Goal: Task Accomplishment & Management: Use online tool/utility

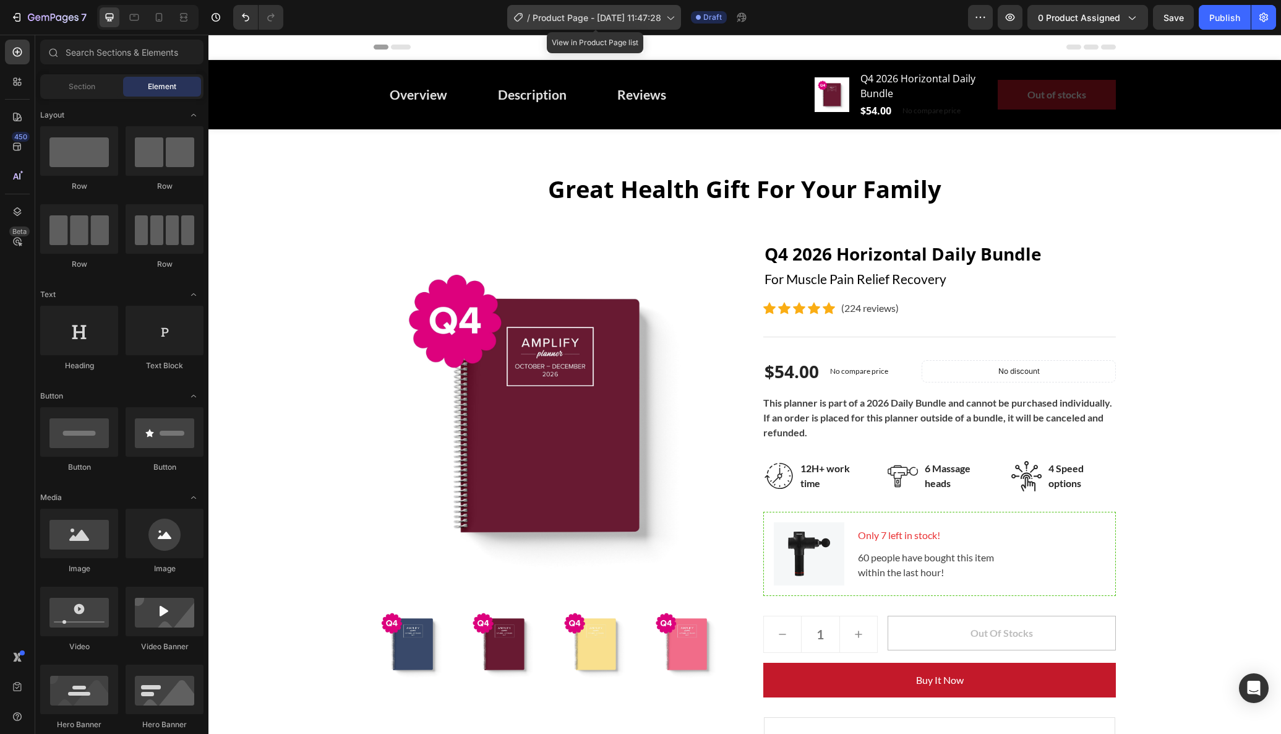
click at [671, 16] on icon at bounding box center [670, 17] width 12 height 12
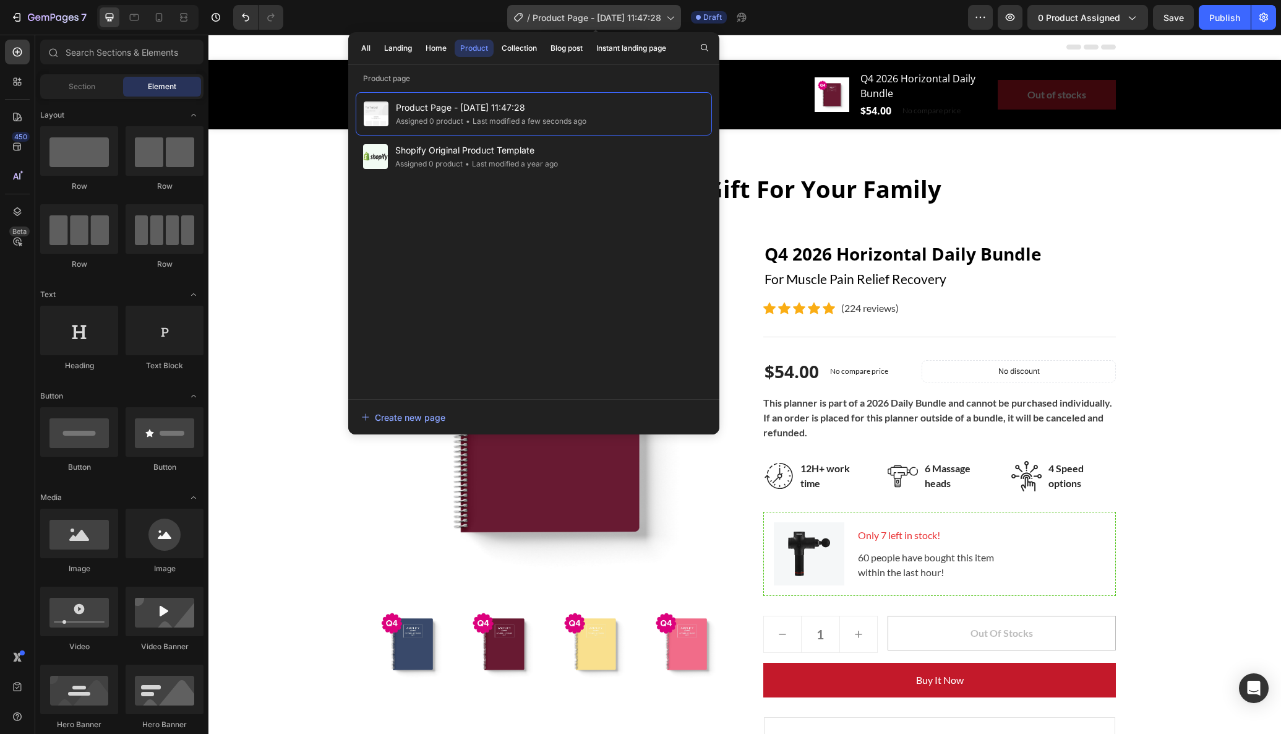
click at [517, 17] on icon at bounding box center [518, 17] width 12 height 12
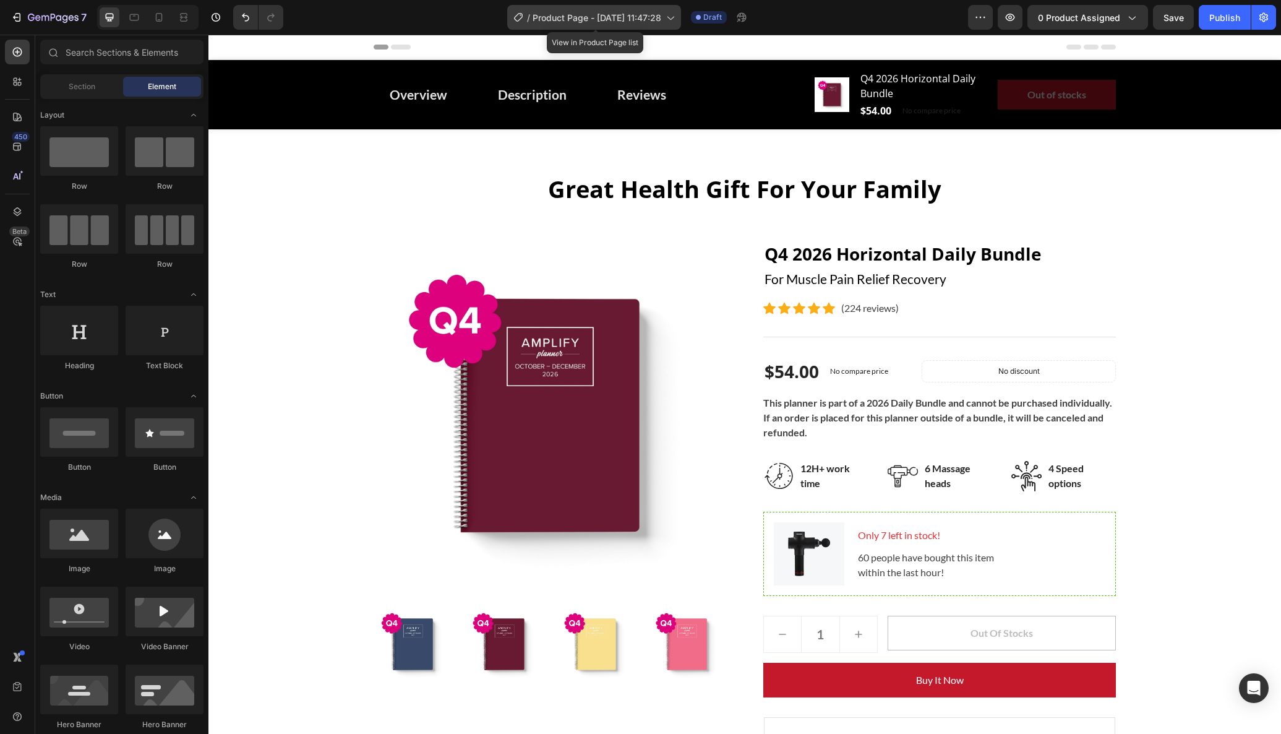
click at [520, 17] on icon at bounding box center [518, 17] width 12 height 12
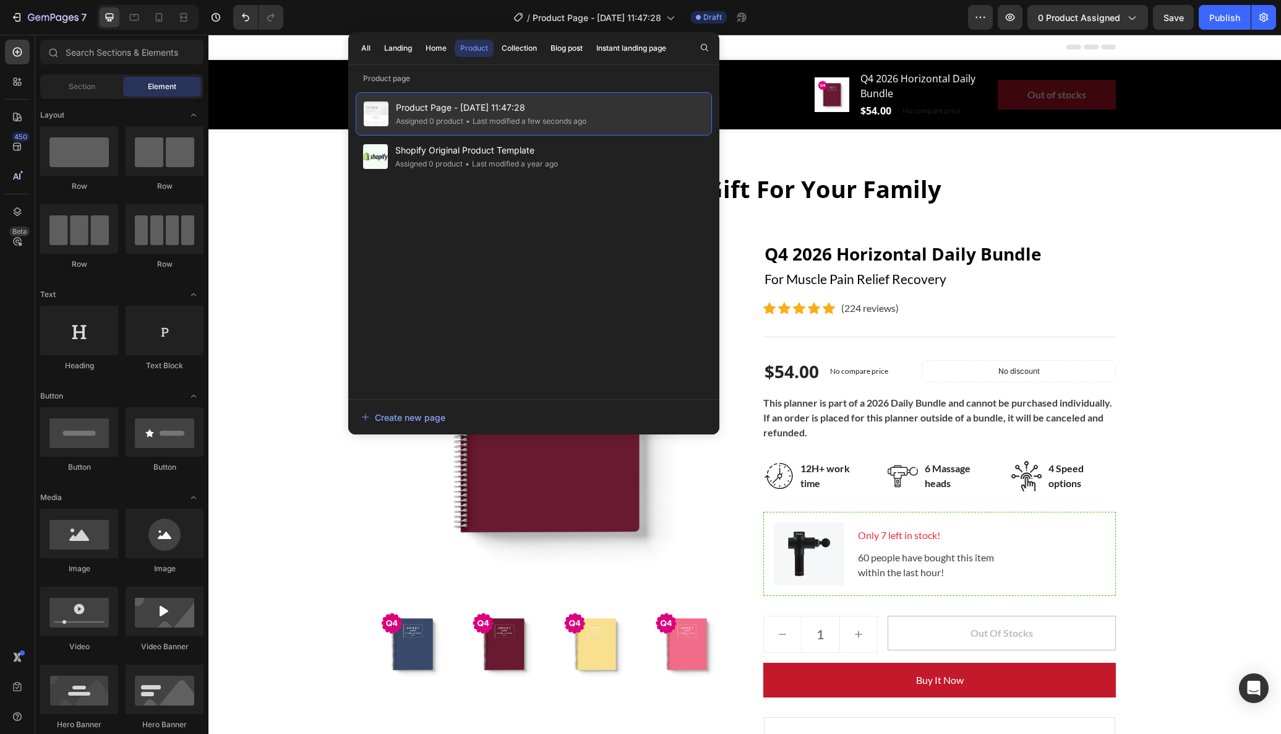
click at [480, 103] on span "Product Page - [DATE] 11:47:28" at bounding box center [491, 107] width 191 height 15
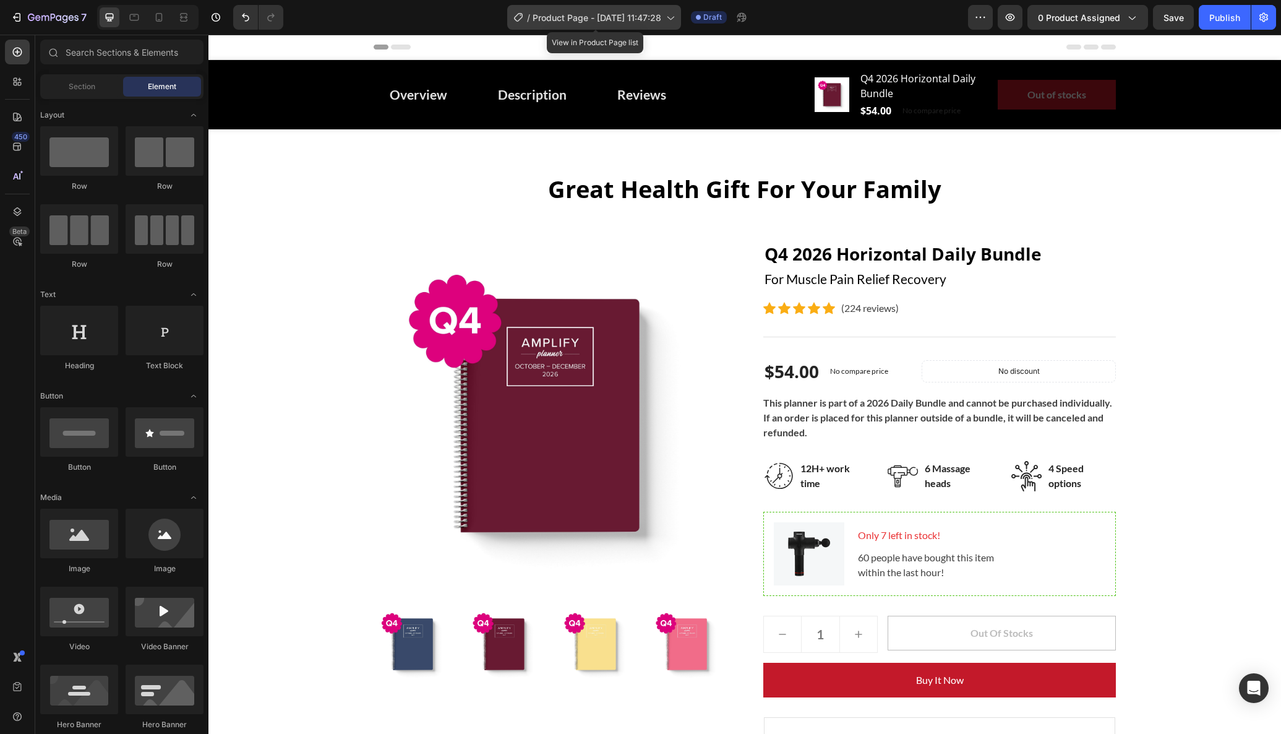
click at [674, 18] on icon at bounding box center [670, 17] width 12 height 12
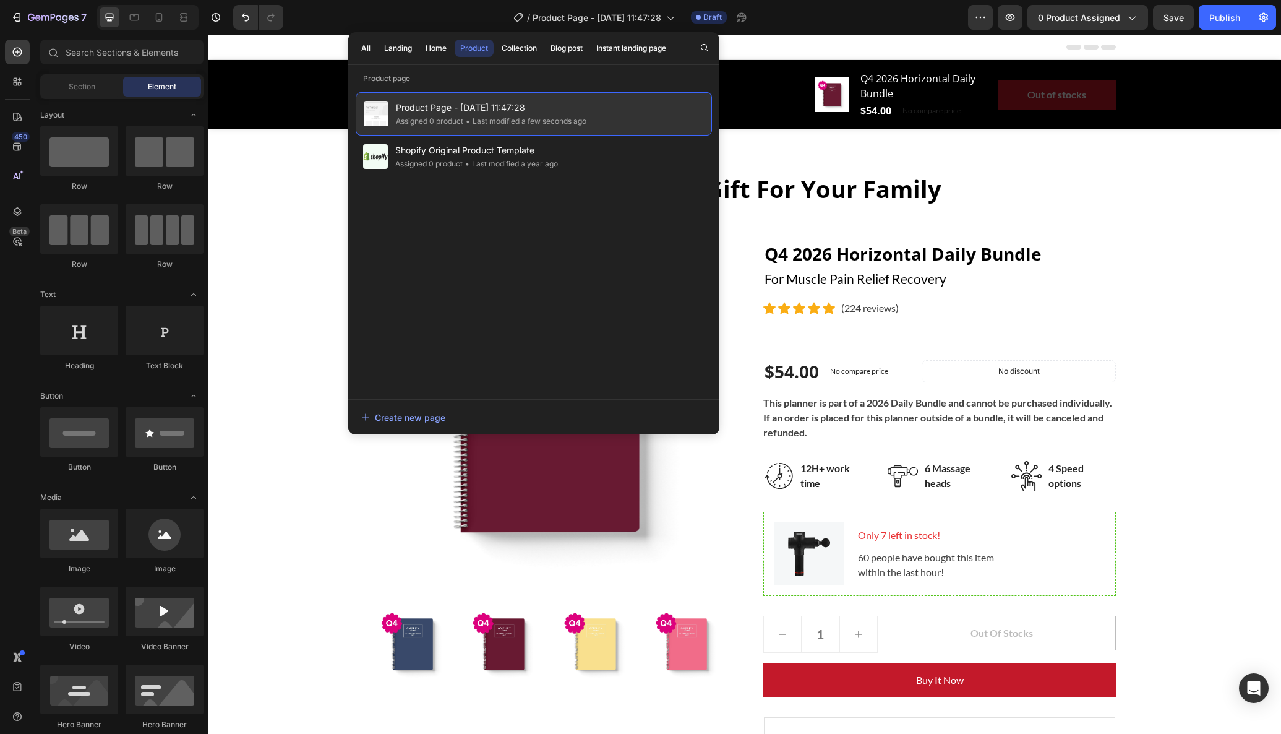
click at [510, 108] on span "Product Page - [DATE] 11:47:28" at bounding box center [491, 107] width 191 height 15
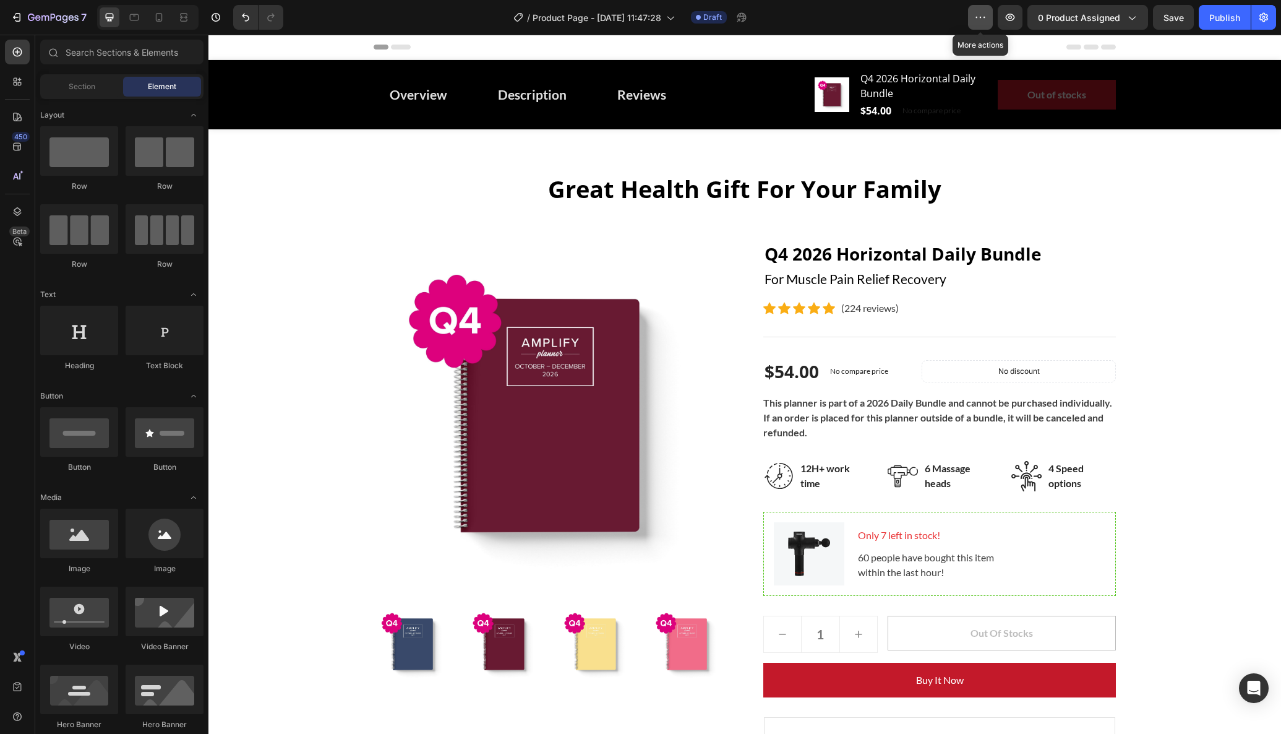
click at [975, 15] on icon "button" at bounding box center [980, 17] width 12 height 12
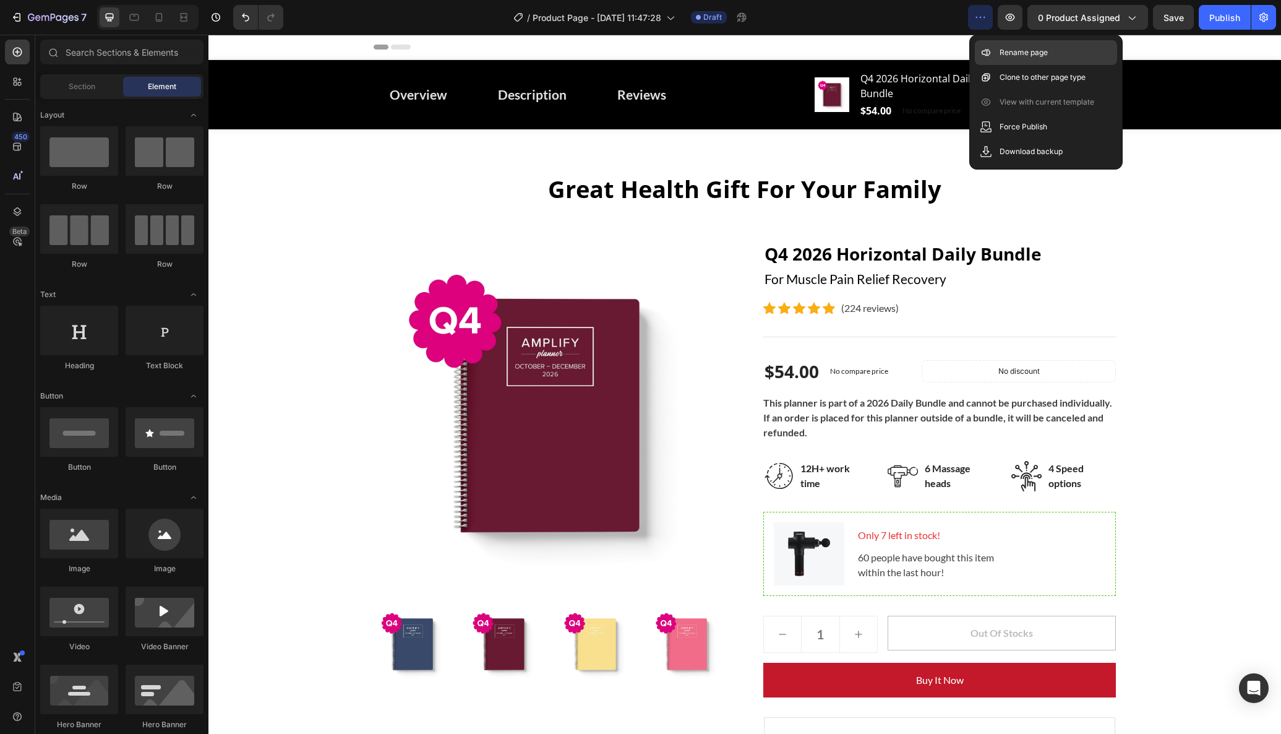
click at [1007, 53] on p "Rename page" at bounding box center [1024, 52] width 48 height 12
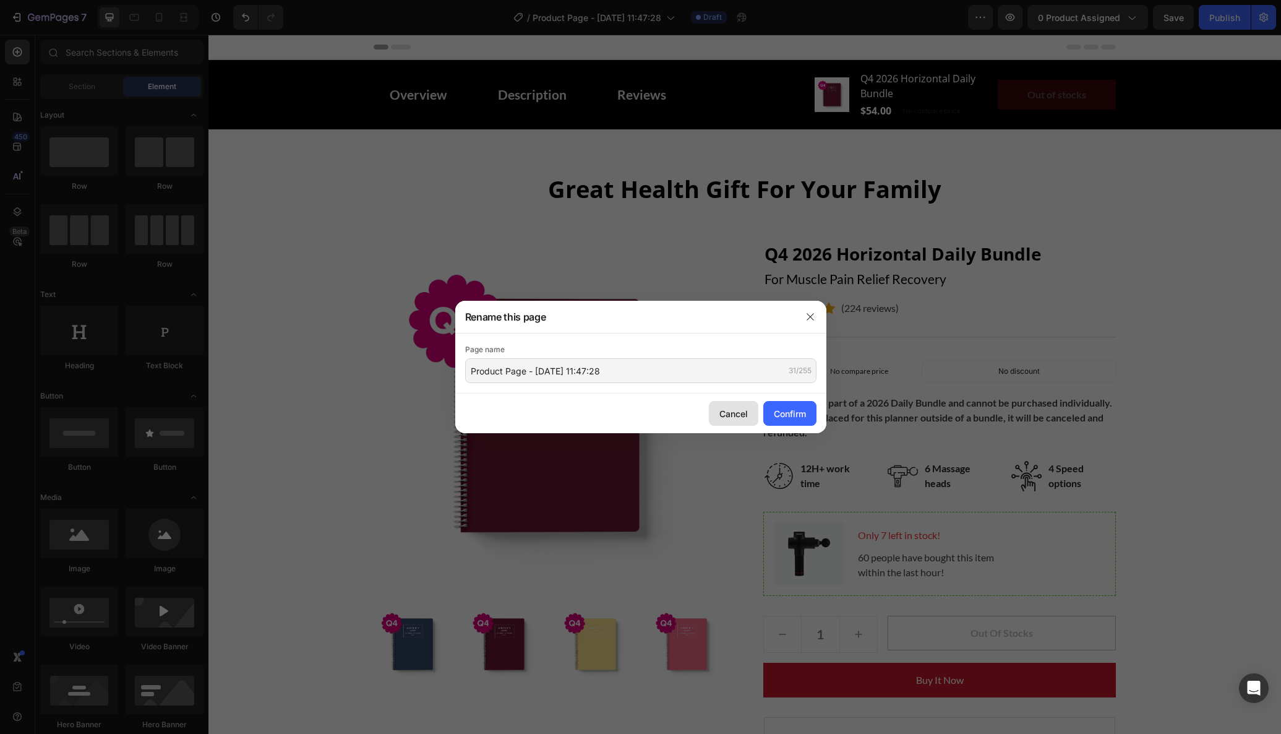
click at [727, 411] on div "Cancel" at bounding box center [733, 413] width 28 height 13
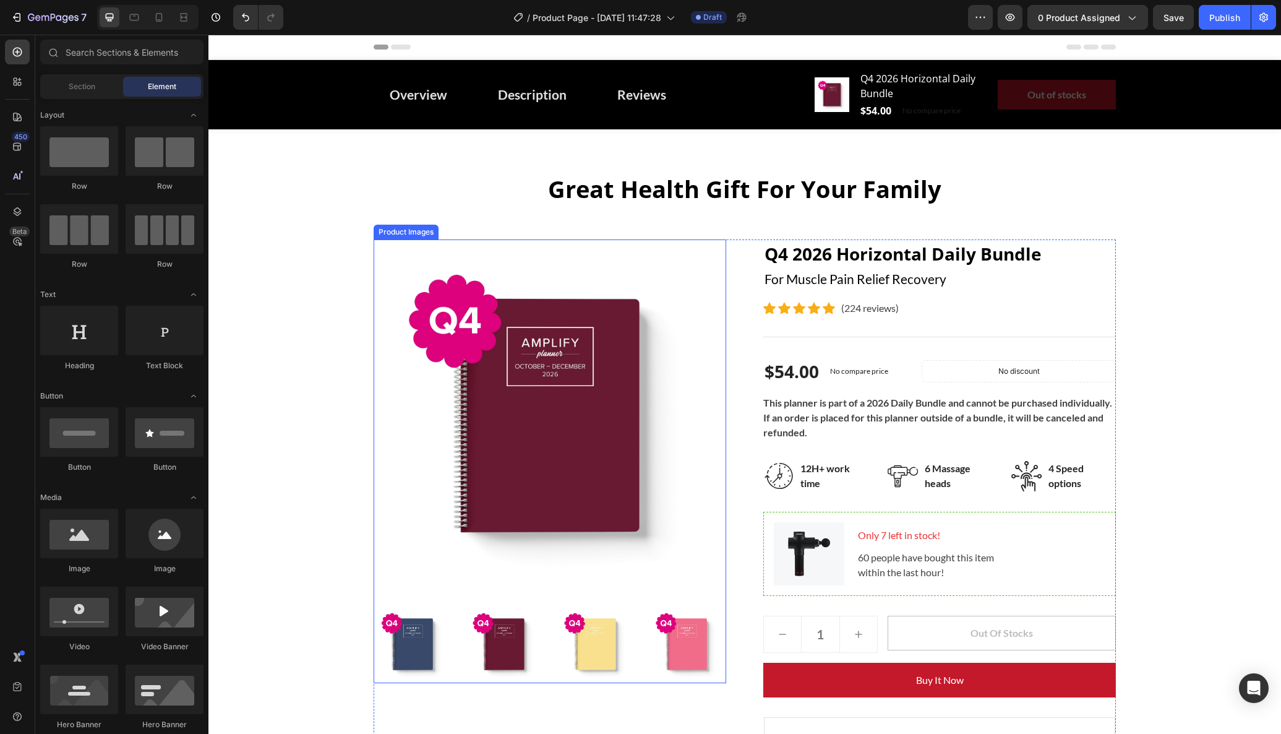
click at [505, 368] on img at bounding box center [550, 415] width 353 height 353
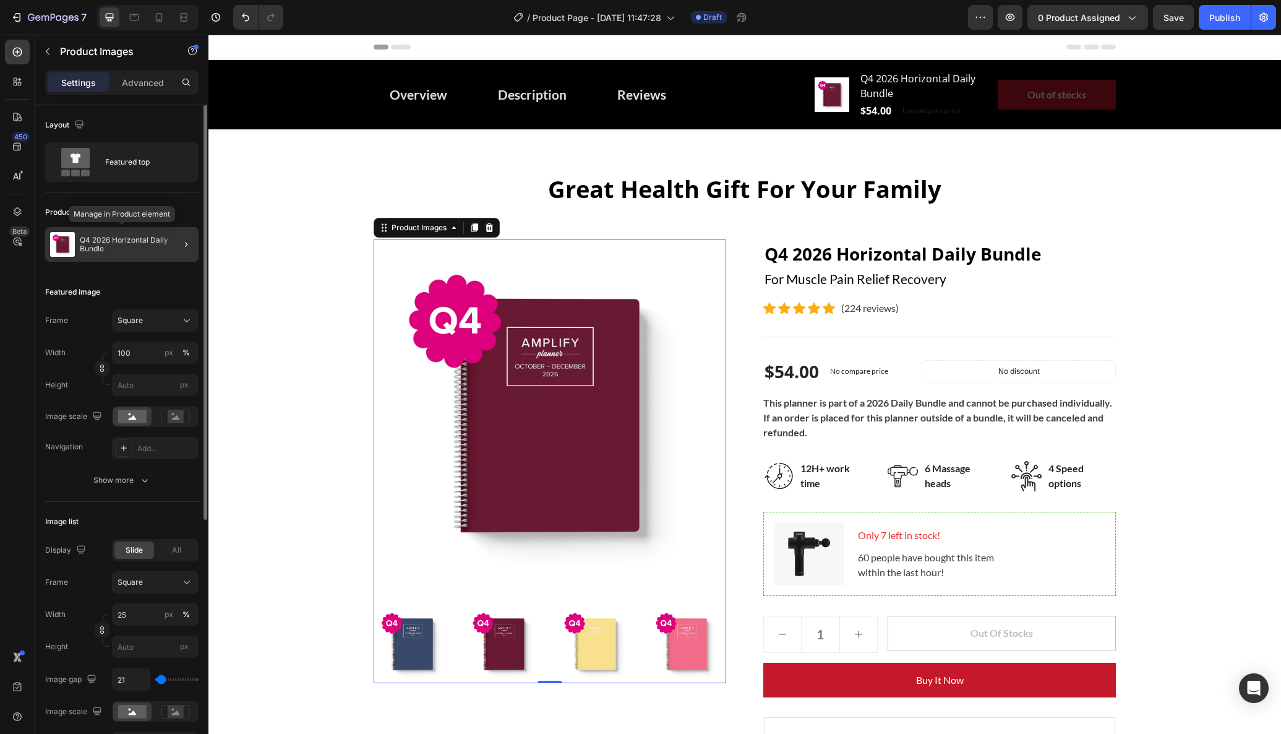
click at [129, 237] on p "Q4 2026 Horizontal Daily Bundle" at bounding box center [137, 244] width 114 height 17
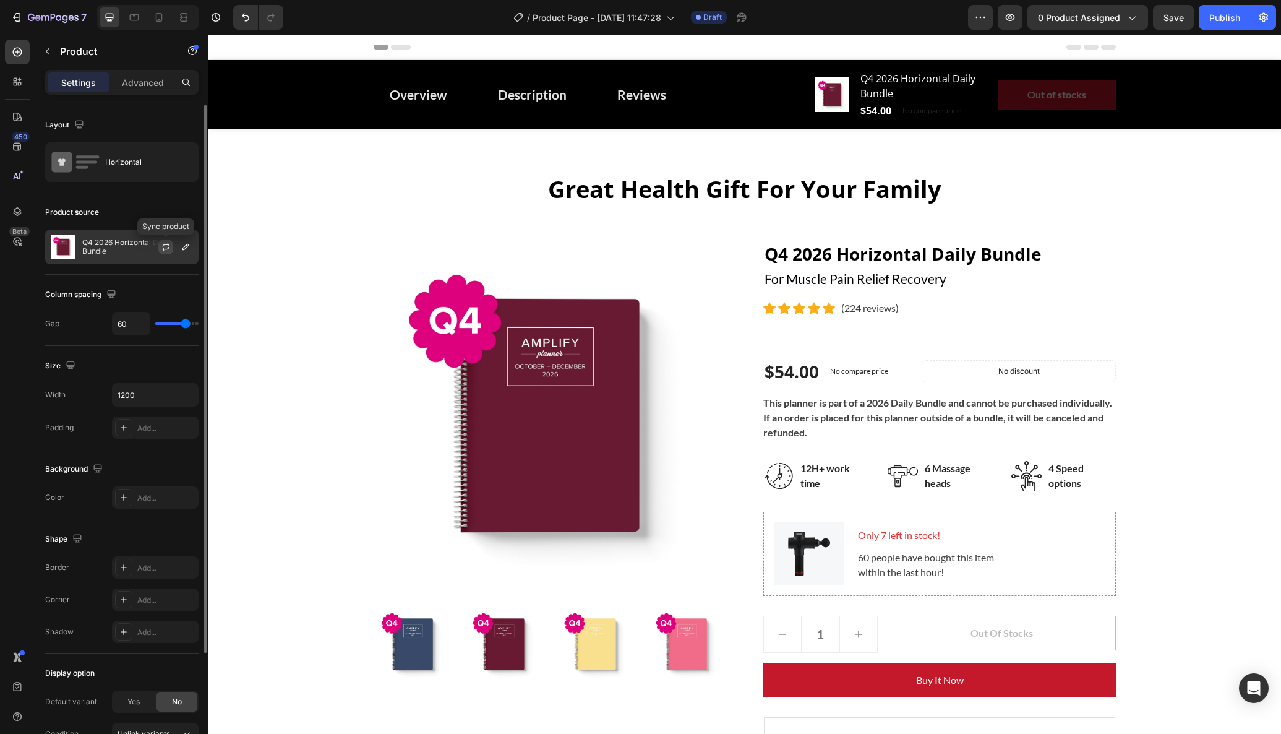
click at [166, 248] on icon "button" at bounding box center [166, 247] width 10 height 10
click at [183, 247] on icon "button" at bounding box center [185, 247] width 6 height 6
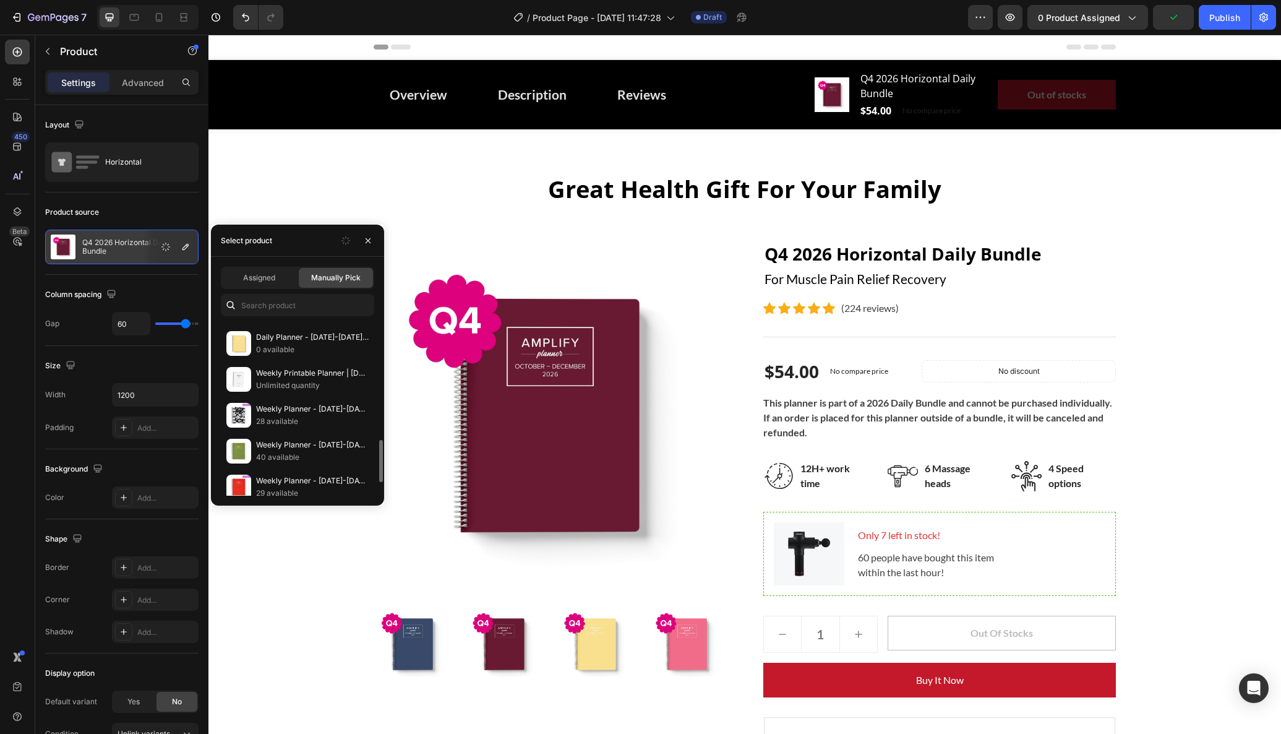
scroll to position [467, 0]
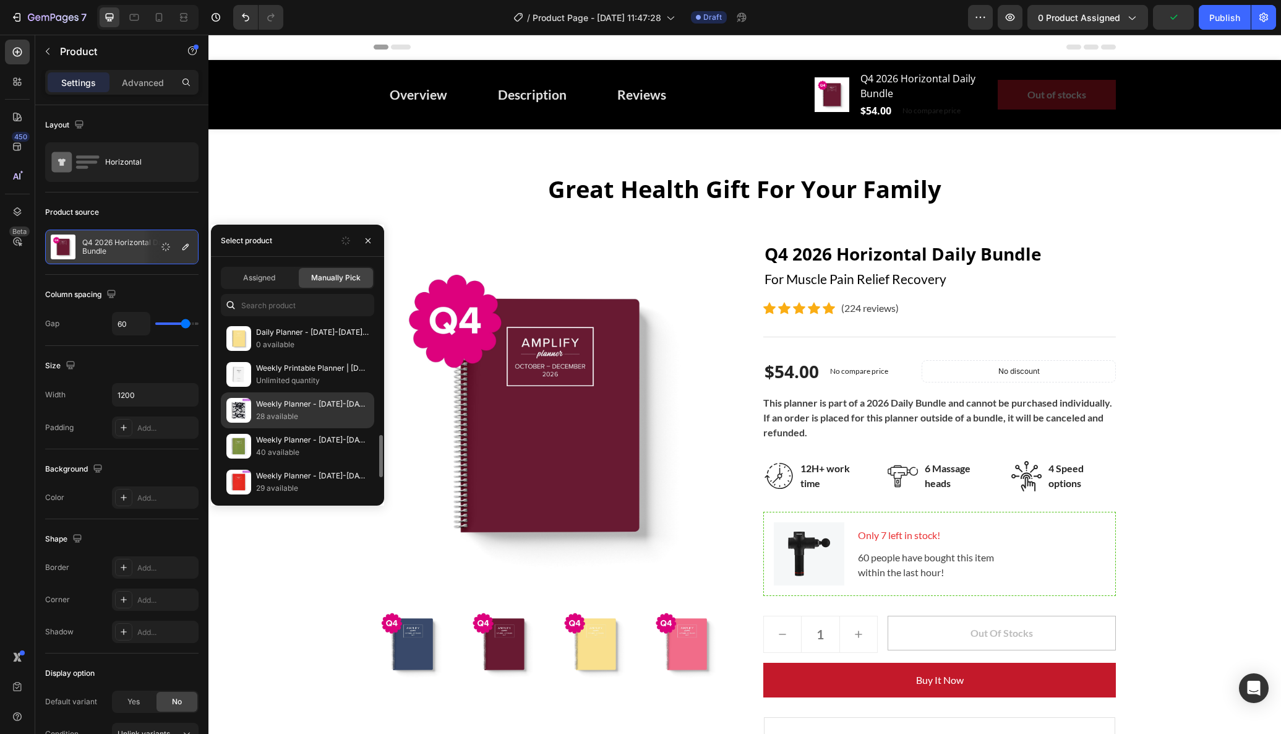
click at [283, 403] on p "Weekly Planner - [DATE]-[DATE] - Still In Bloom" at bounding box center [312, 404] width 113 height 12
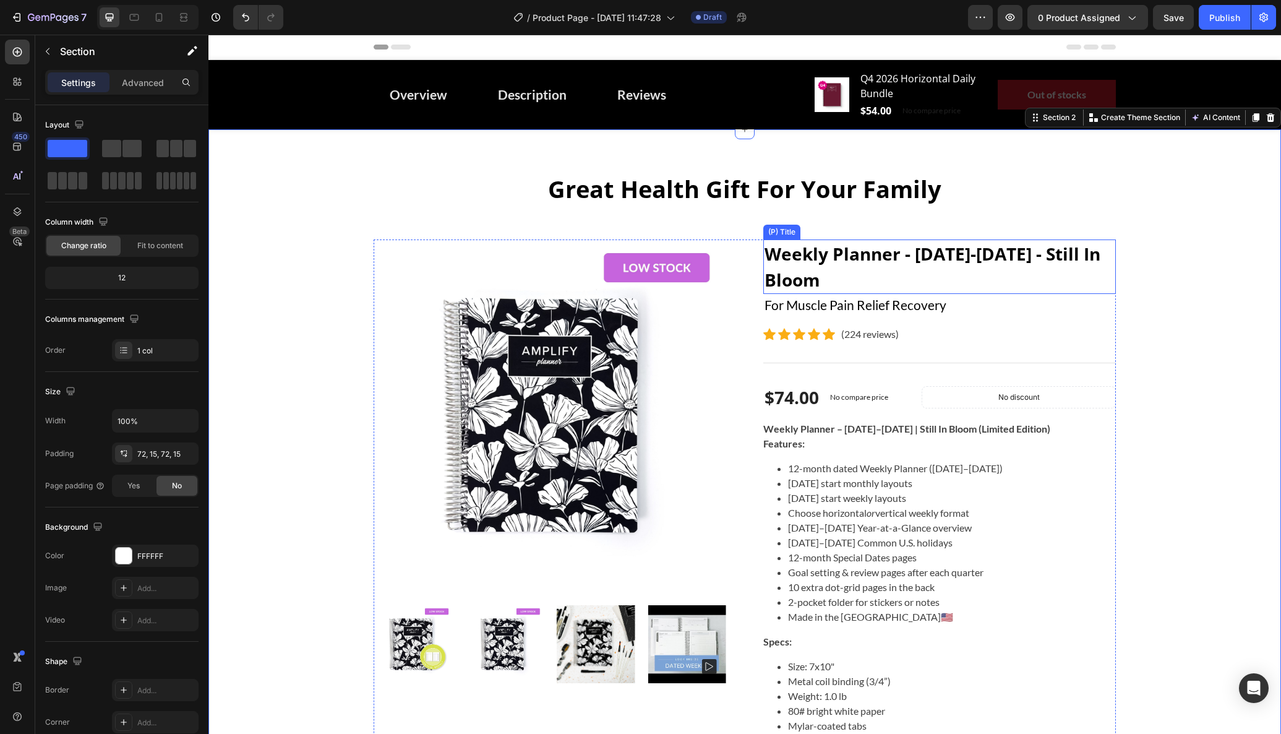
click at [899, 271] on h2 "Weekly Planner - [DATE]-[DATE] - Still In Bloom" at bounding box center [939, 266] width 353 height 54
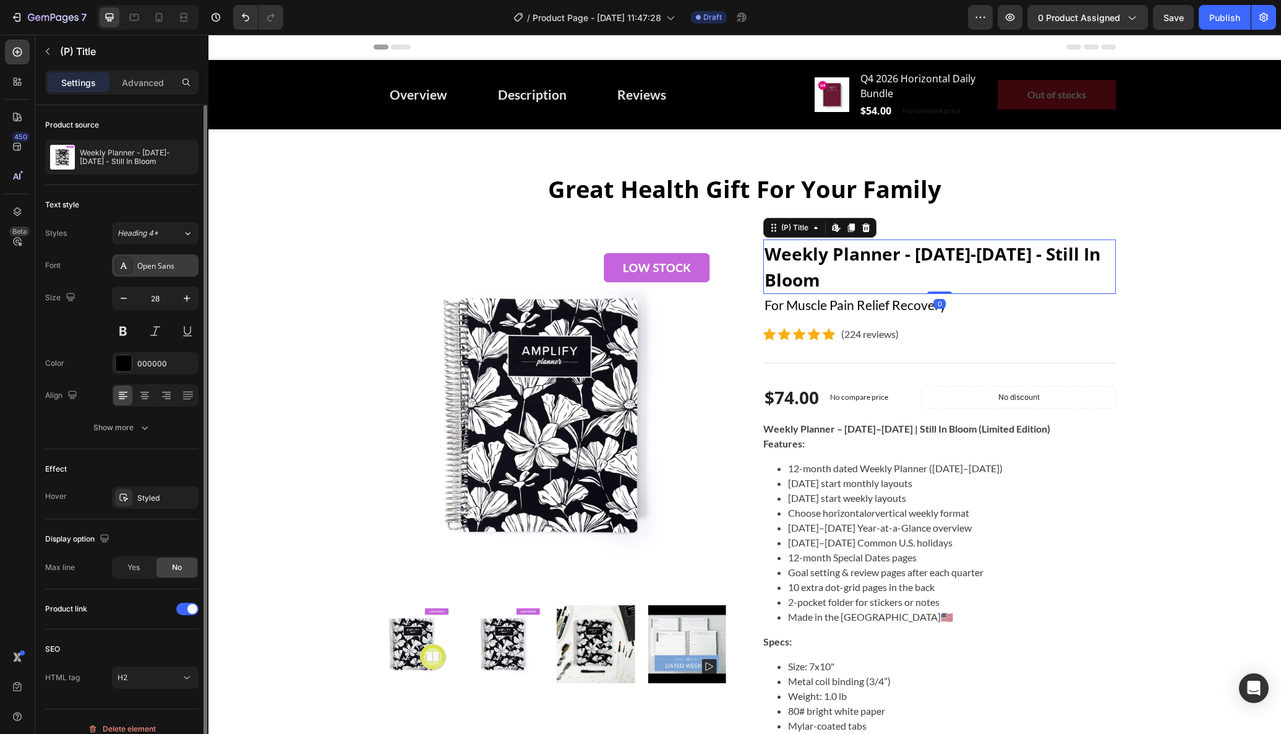
click at [145, 266] on div "Open Sans" at bounding box center [166, 265] width 58 height 11
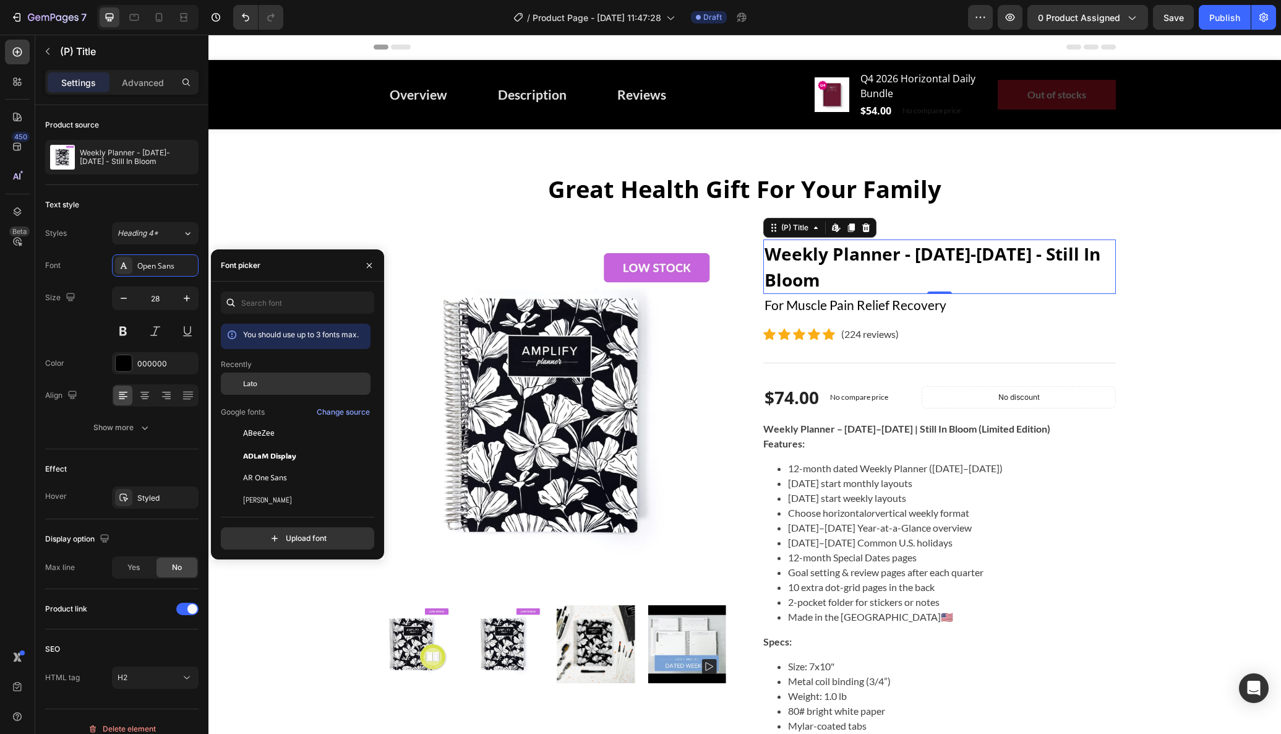
click at [271, 381] on div "Lato" at bounding box center [305, 383] width 125 height 11
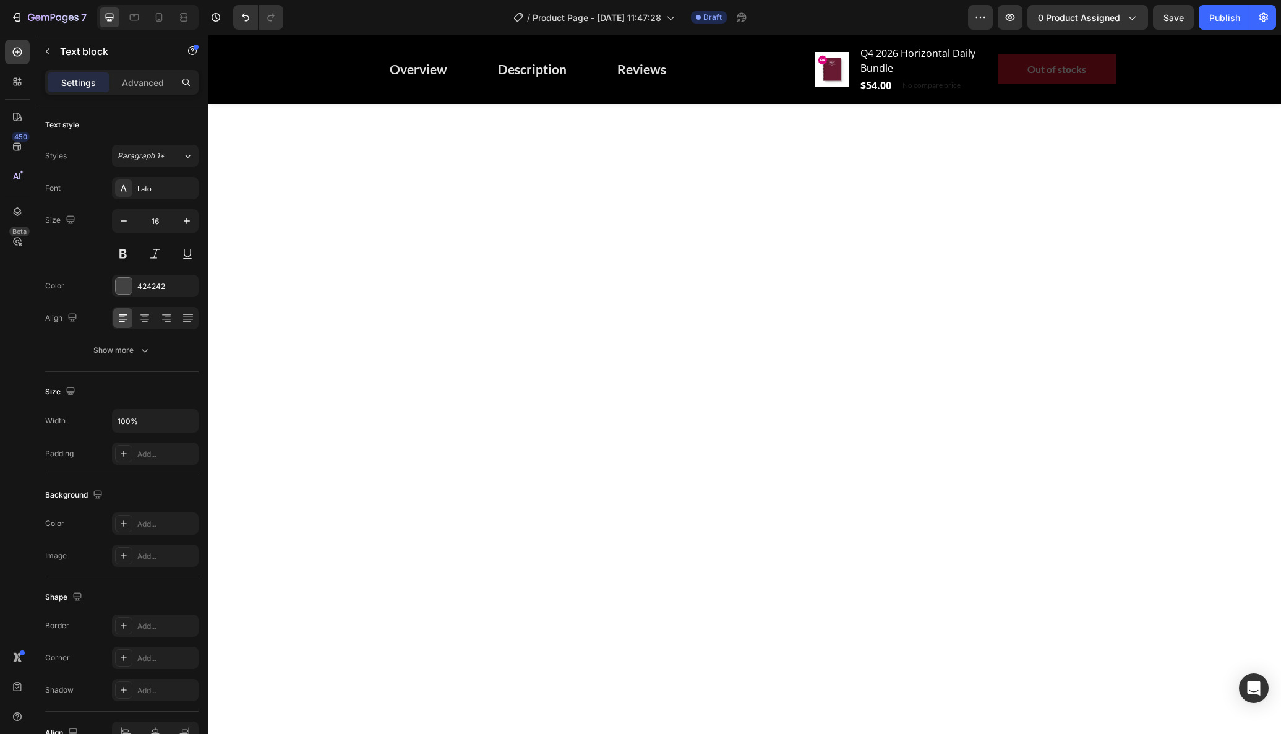
scroll to position [0, 0]
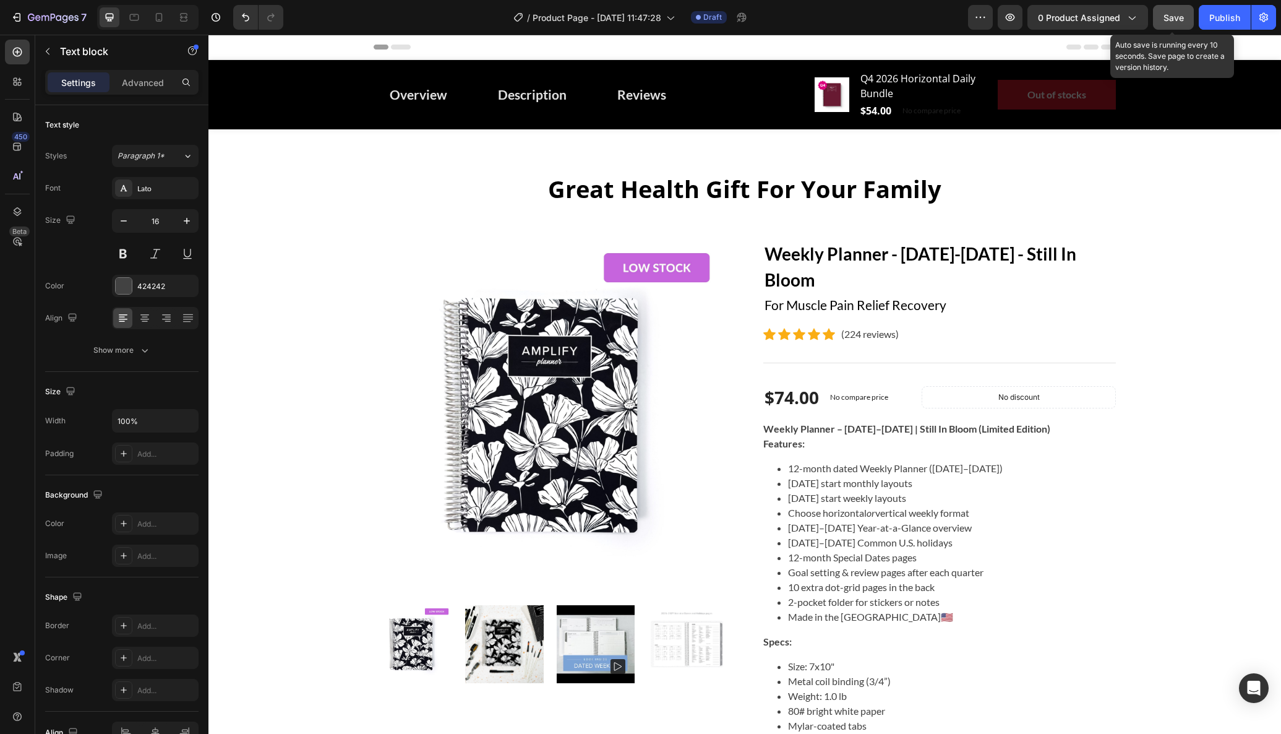
click at [1170, 14] on span "Save" at bounding box center [1174, 17] width 20 height 11
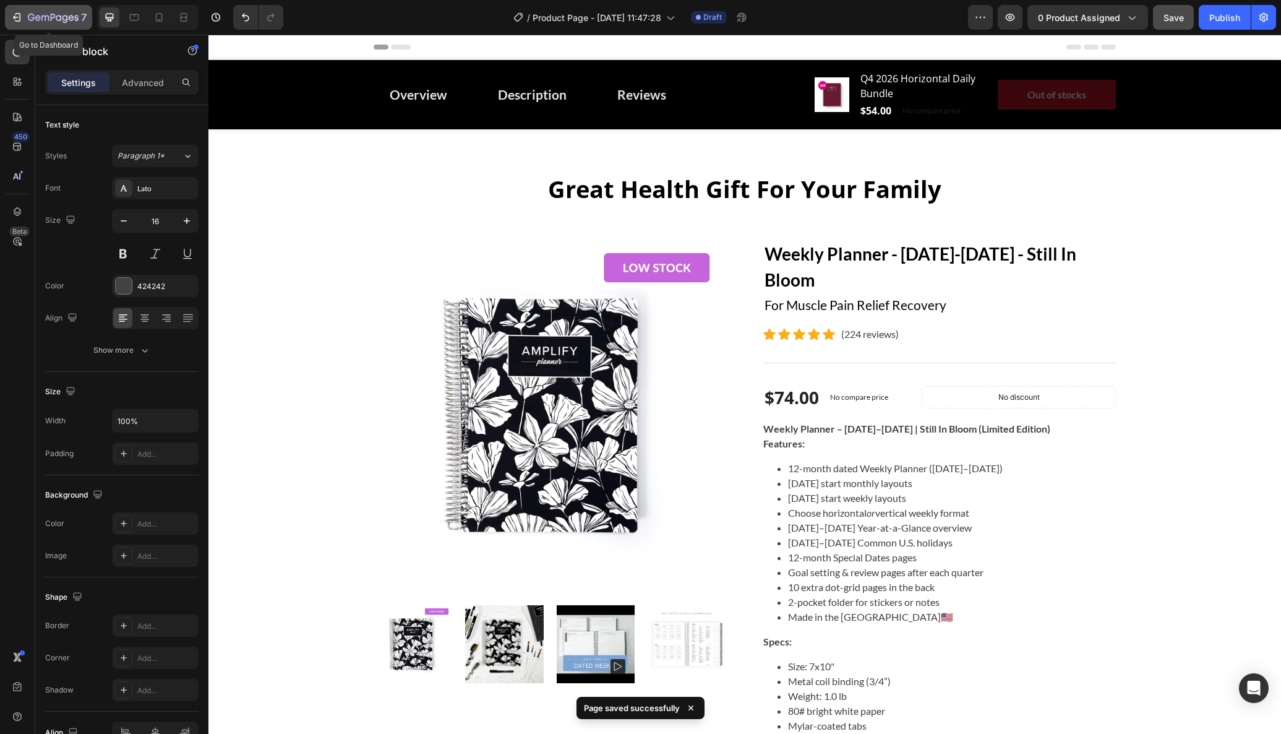
click at [13, 12] on icon "button" at bounding box center [17, 17] width 12 height 12
